Goal: Information Seeking & Learning: Learn about a topic

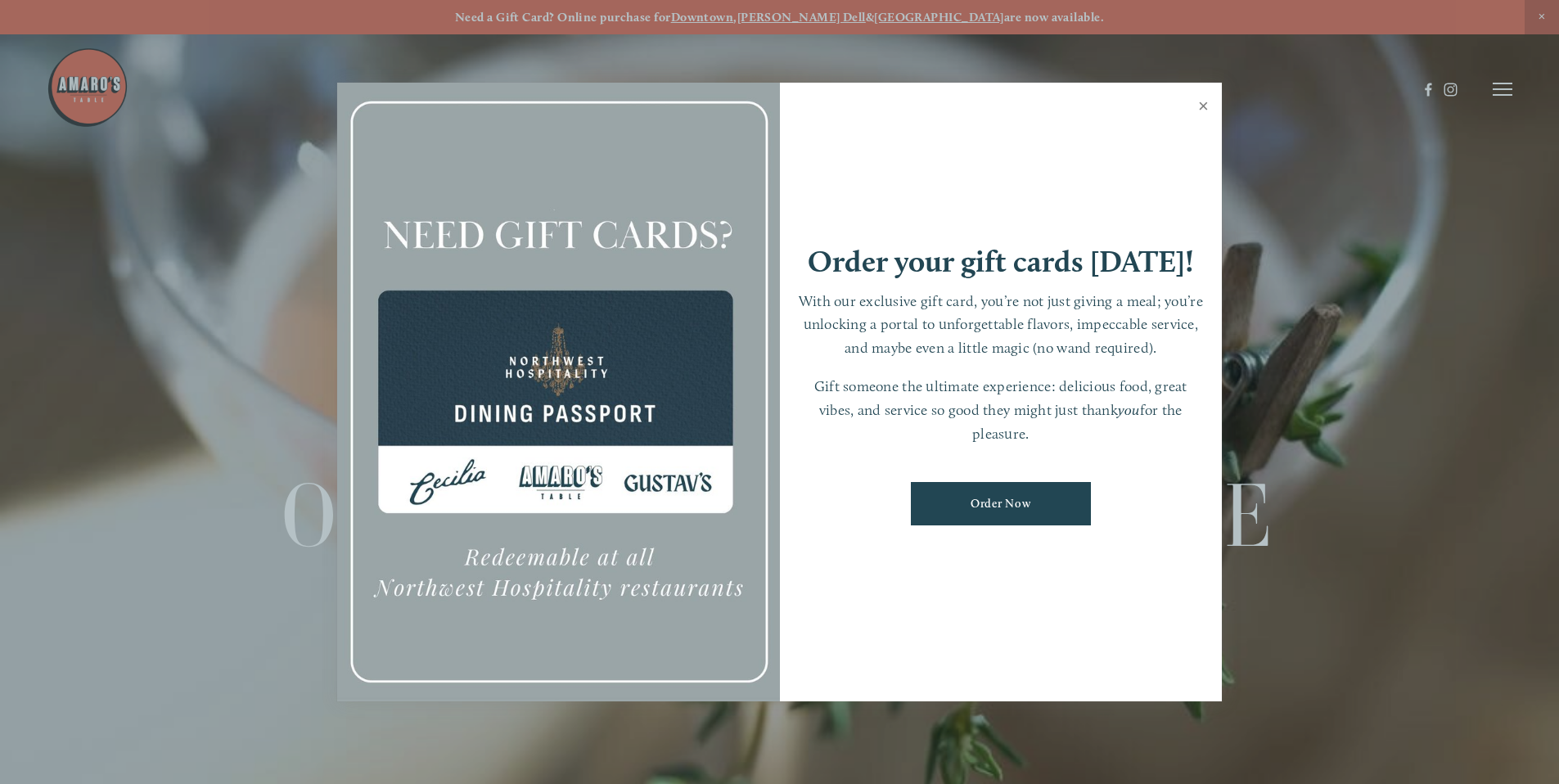
click at [1207, 106] on link "Close" at bounding box center [1204, 108] width 32 height 46
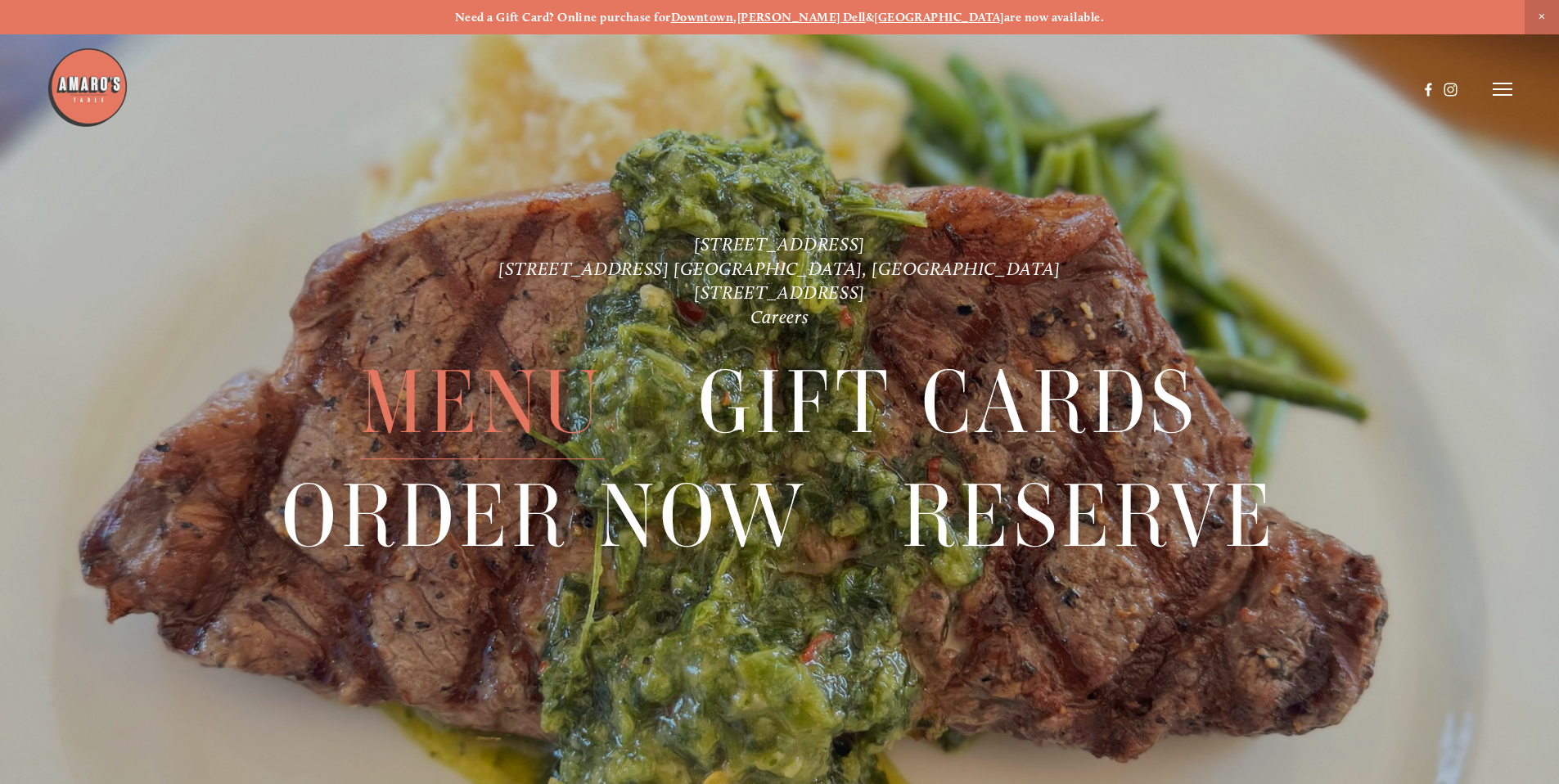
click at [502, 413] on span "Menu" at bounding box center [481, 402] width 244 height 113
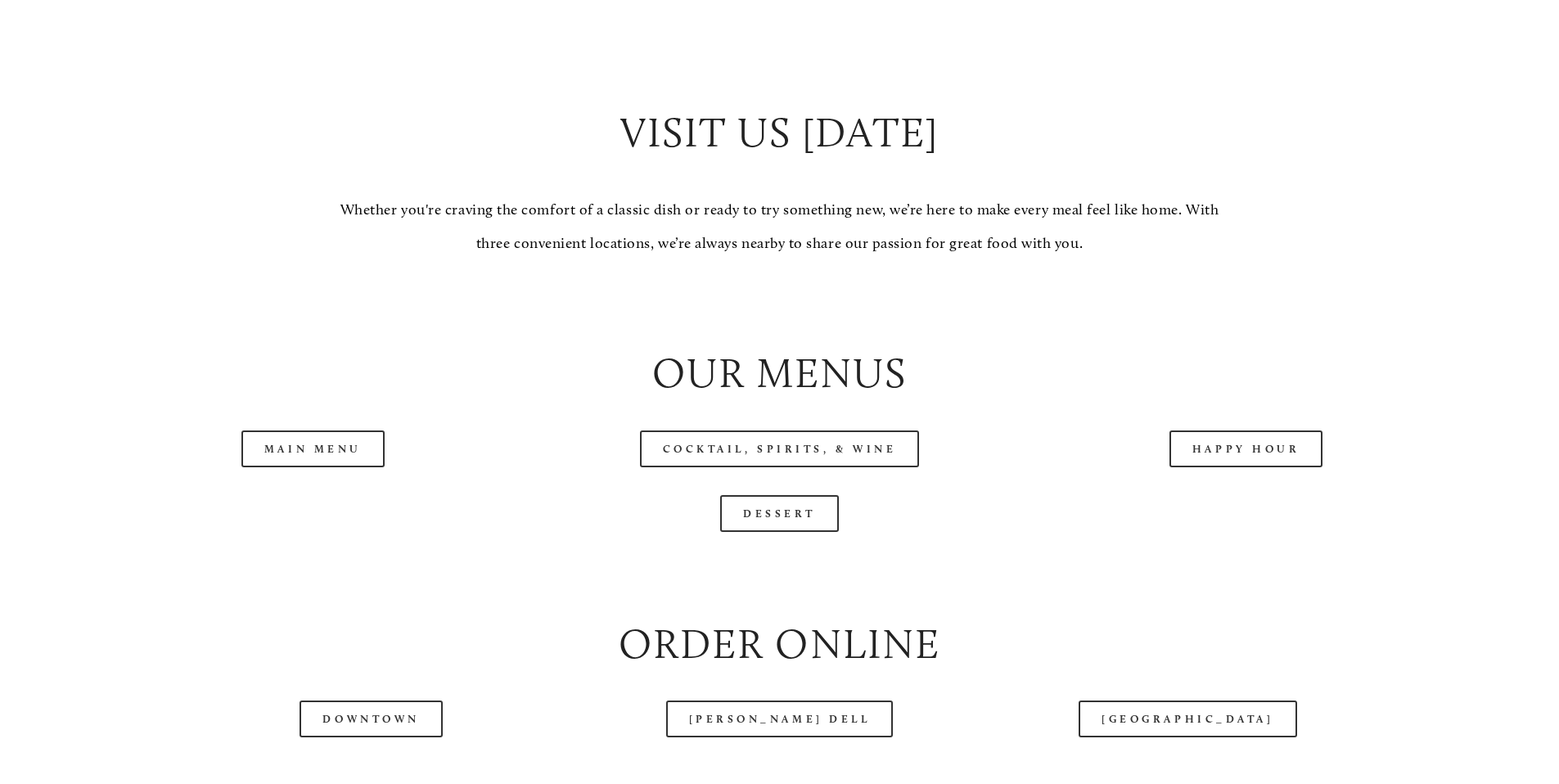
scroll to position [1761, 0]
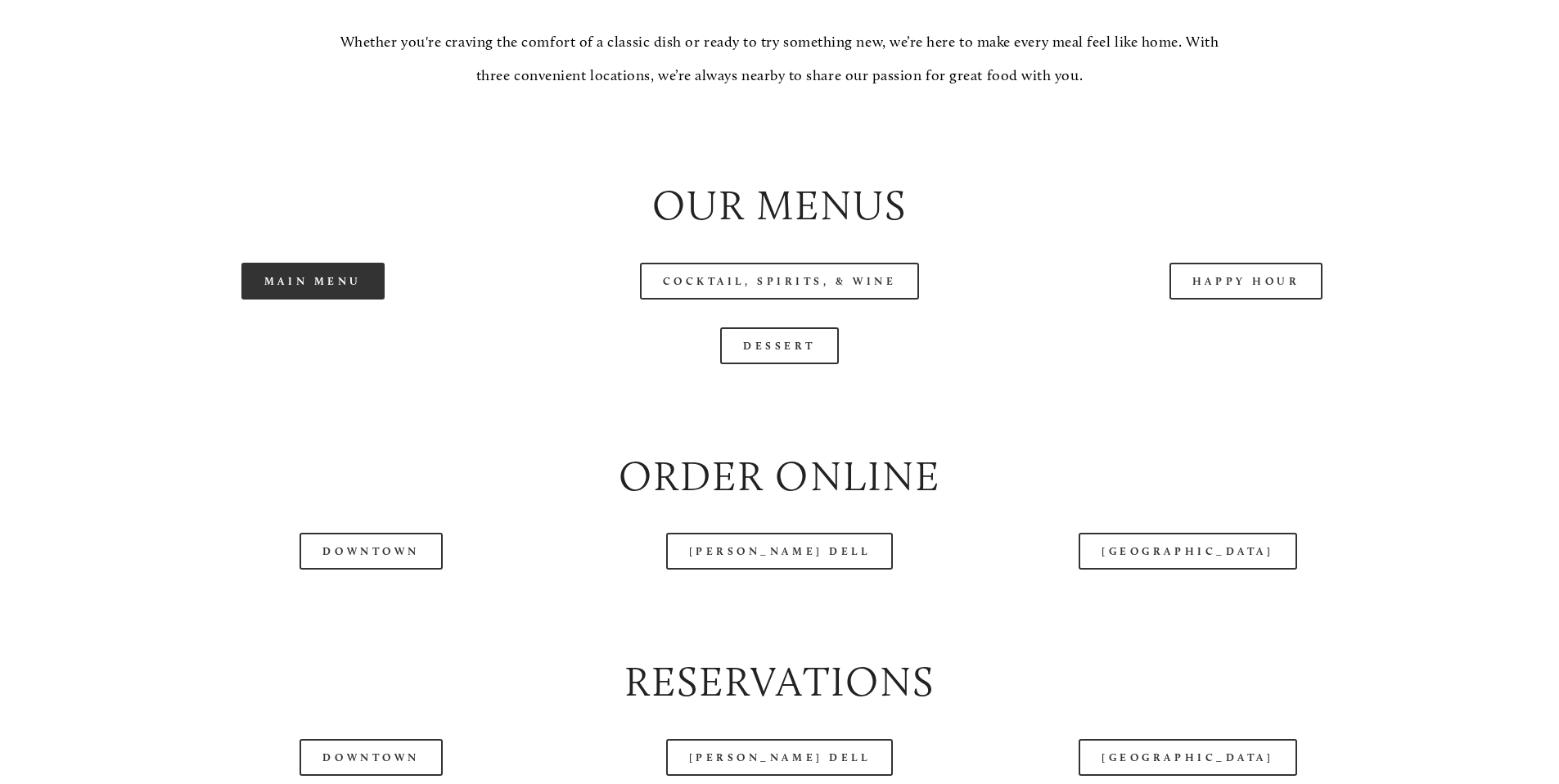
click at [327, 299] on link "Main Menu" at bounding box center [313, 281] width 144 height 37
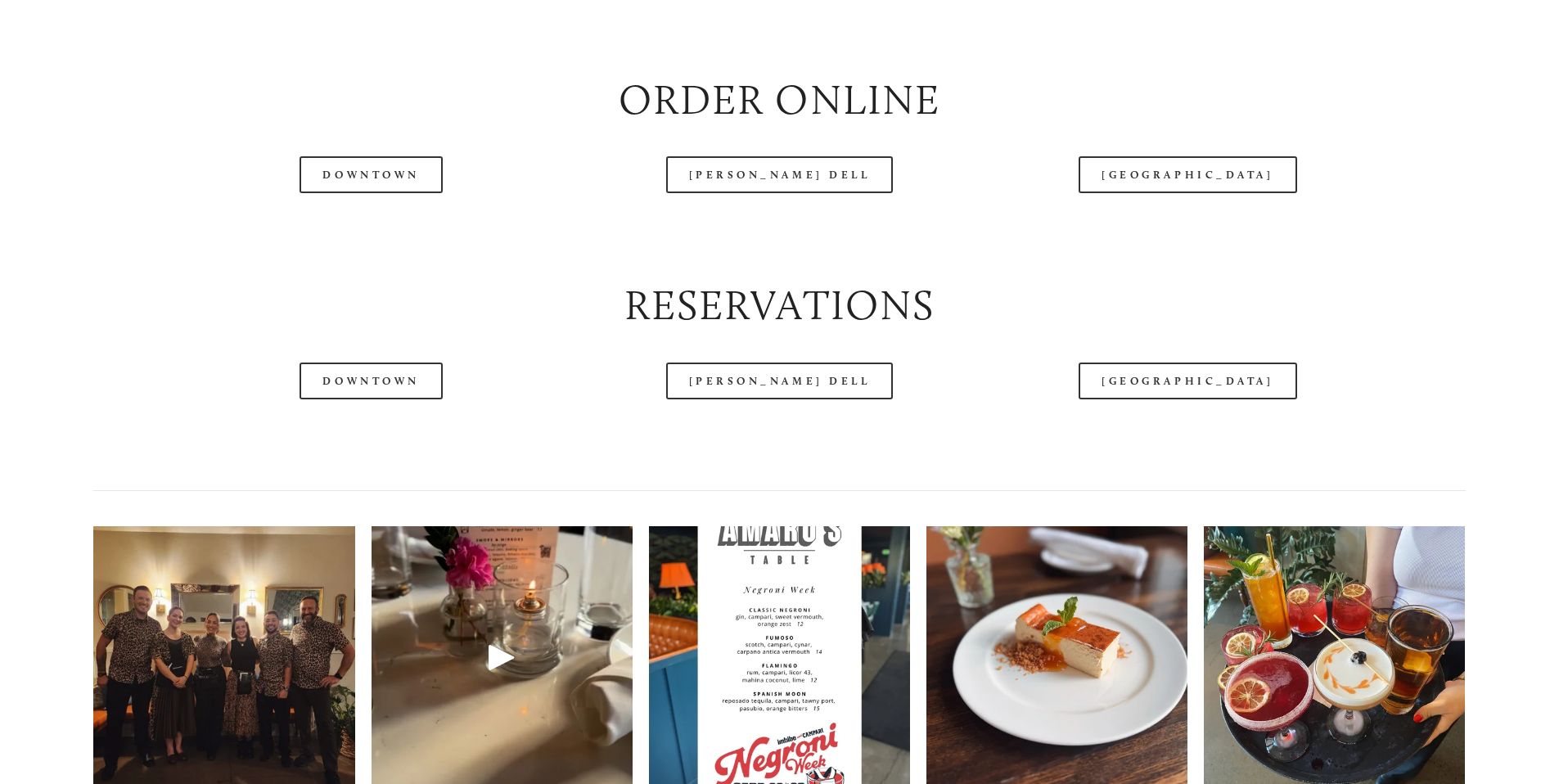
scroll to position [2152, 0]
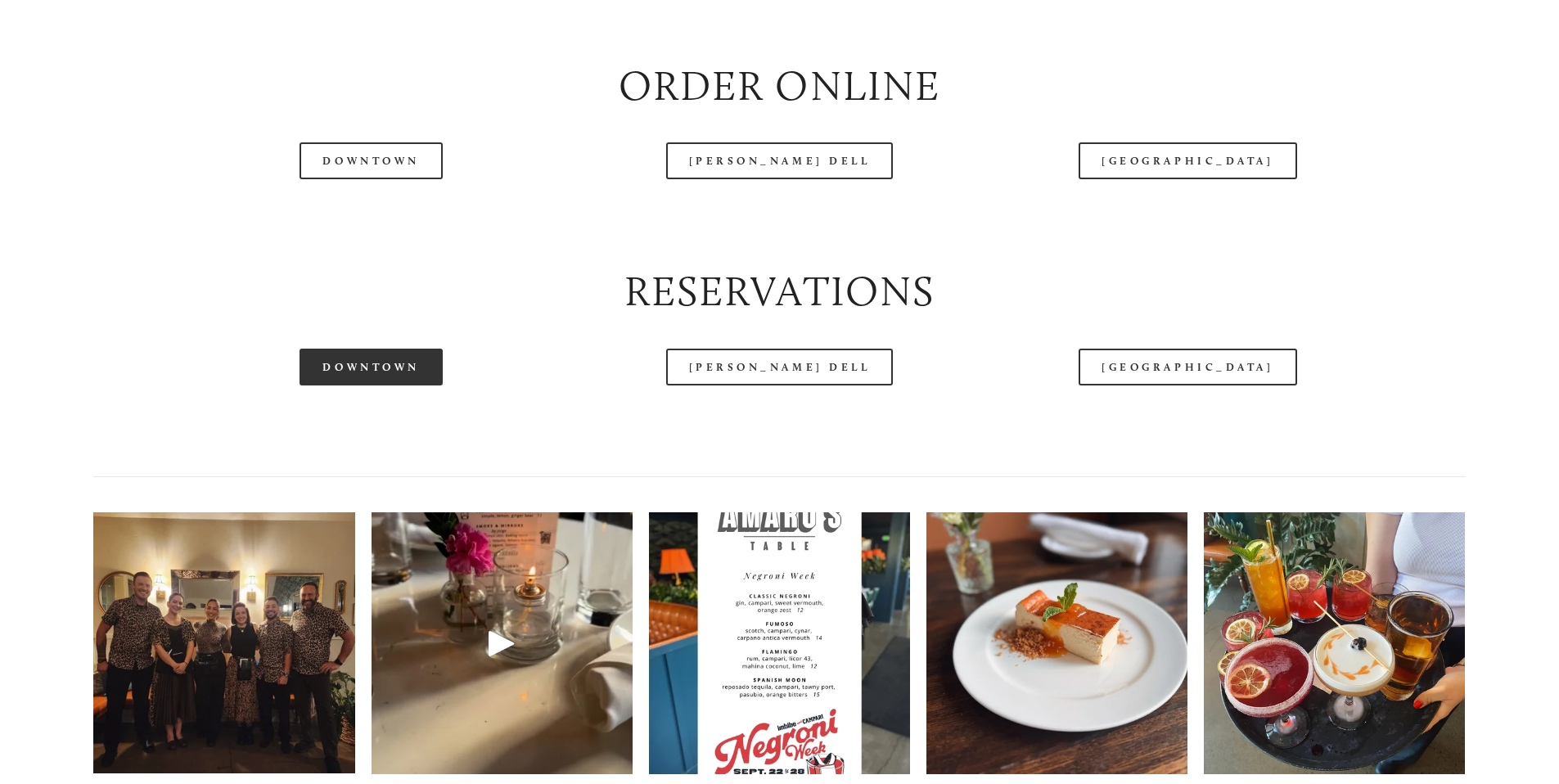
click at [407, 385] on link "Downtown" at bounding box center [370, 367] width 143 height 37
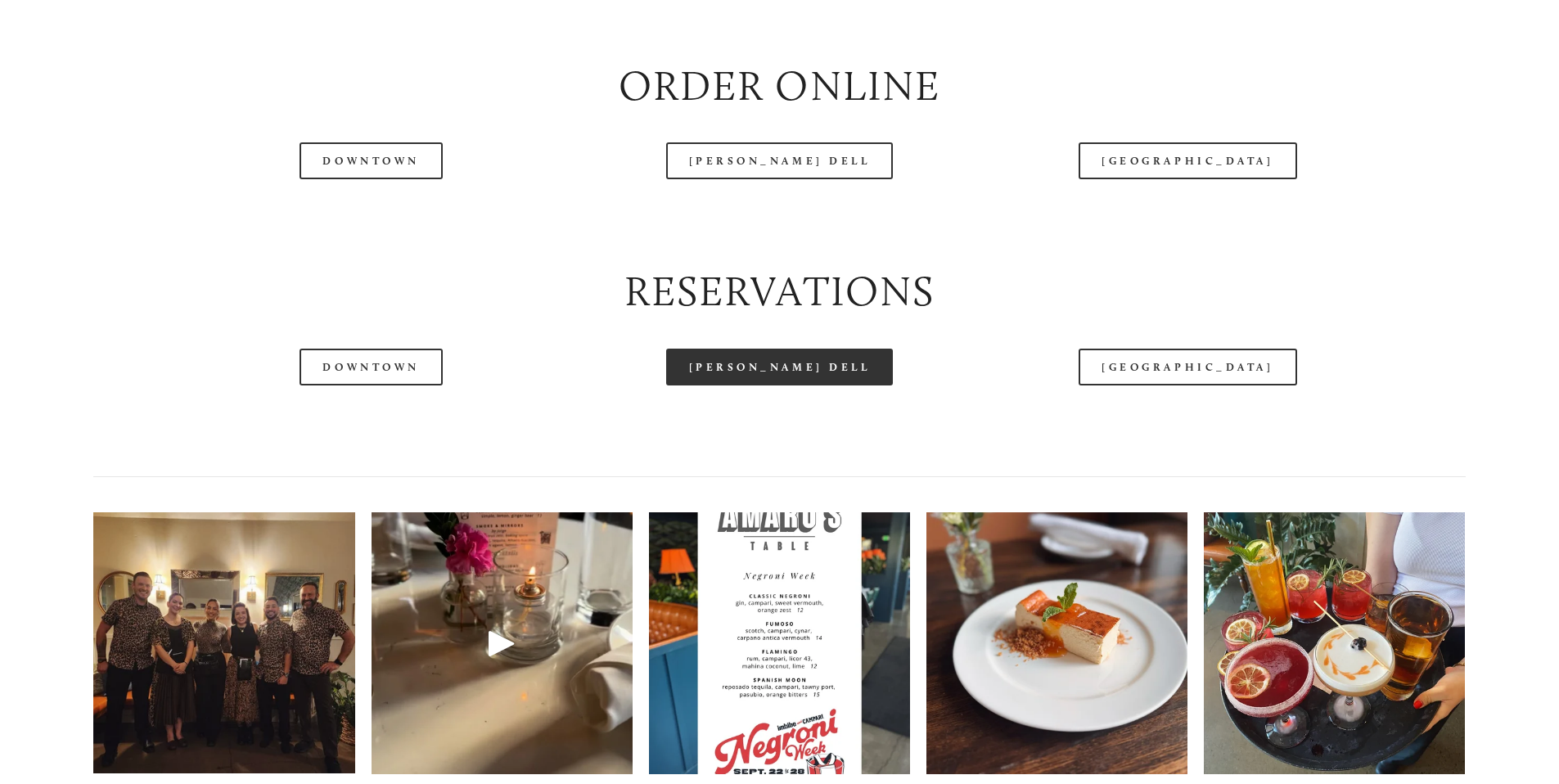
click at [814, 385] on link "[PERSON_NAME] Dell" at bounding box center [780, 367] width 228 height 37
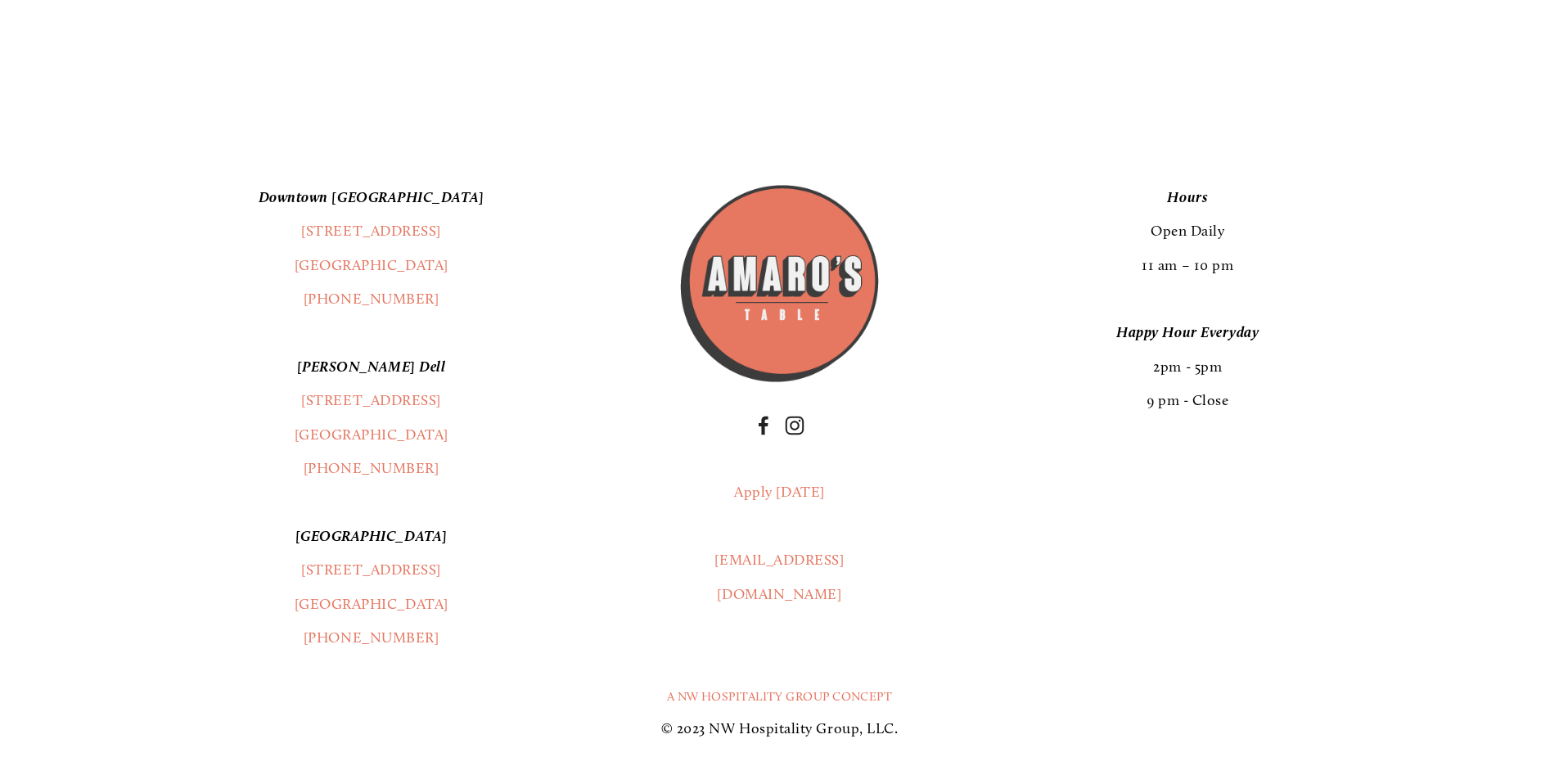
scroll to position [3244, 0]
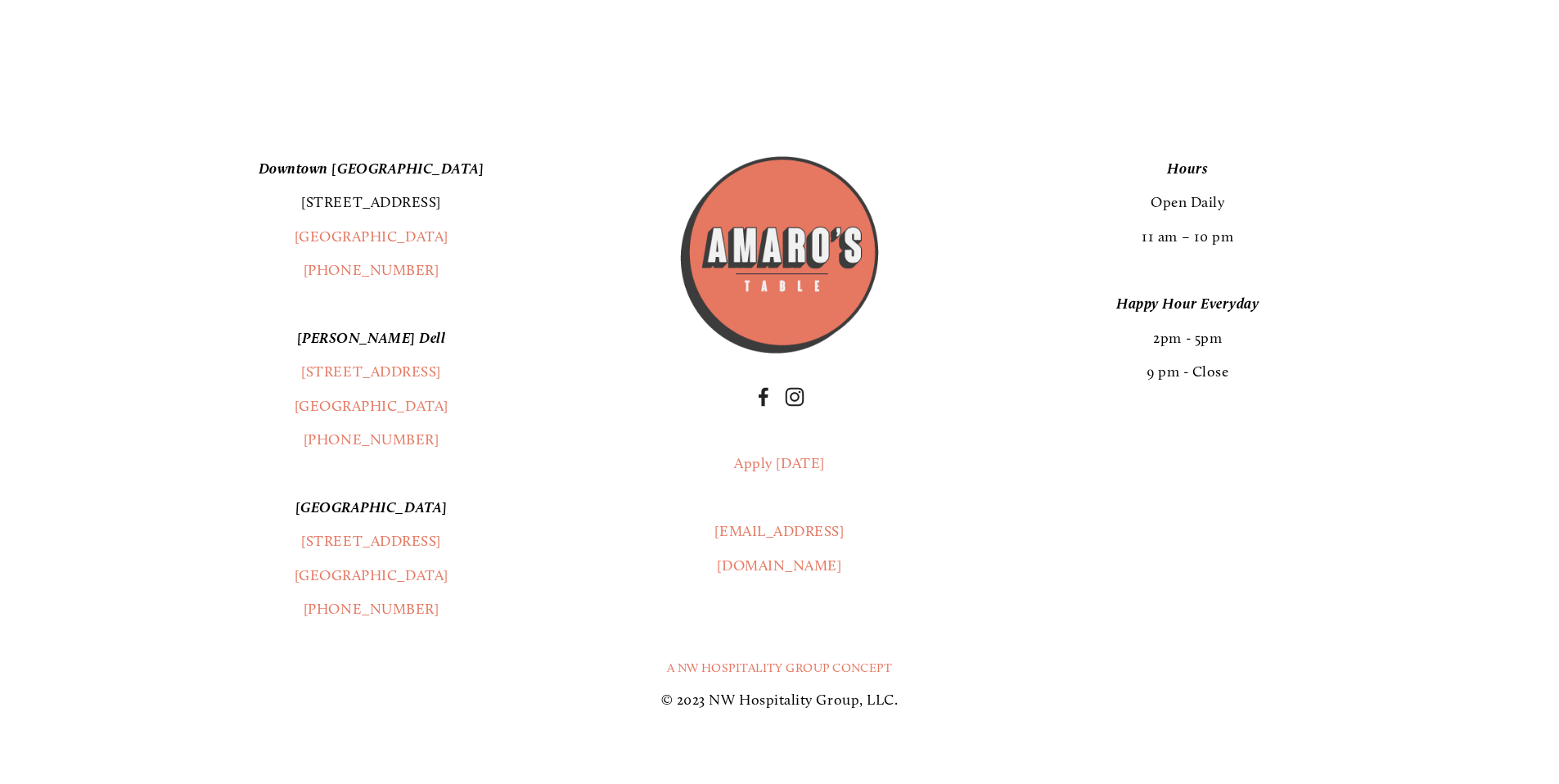
click at [370, 211] on link "[STREET_ADDRESS]" at bounding box center [371, 202] width 140 height 18
click at [406, 584] on link "[STREET_ADDRESS]" at bounding box center [372, 557] width 154 height 52
